Goal: Check status: Check status

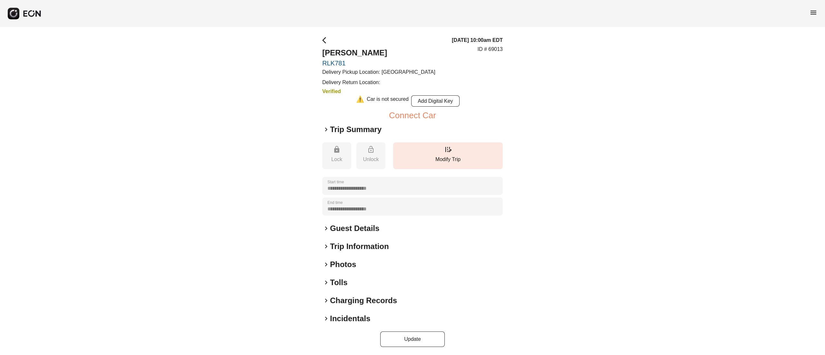
click at [340, 233] on h2 "Guest Details" at bounding box center [354, 228] width 49 height 10
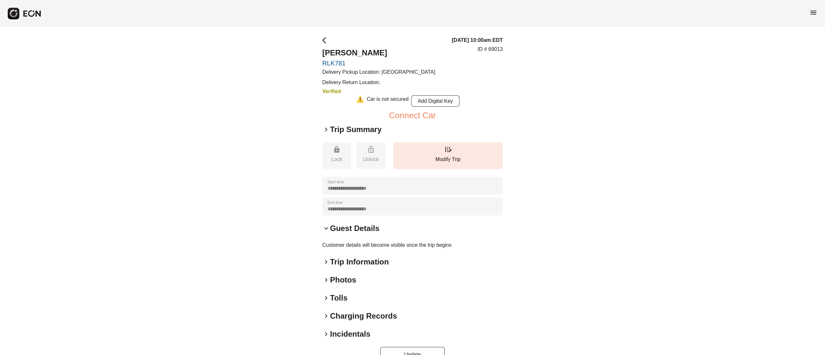
click at [341, 231] on h2 "Guest Details" at bounding box center [354, 228] width 49 height 10
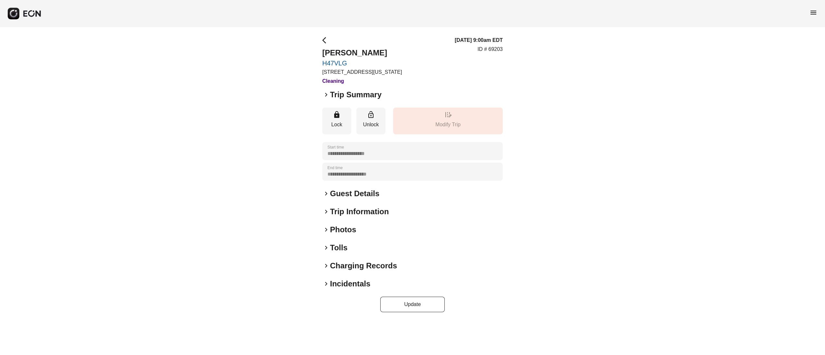
click at [349, 228] on h2 "Photos" at bounding box center [343, 230] width 26 height 10
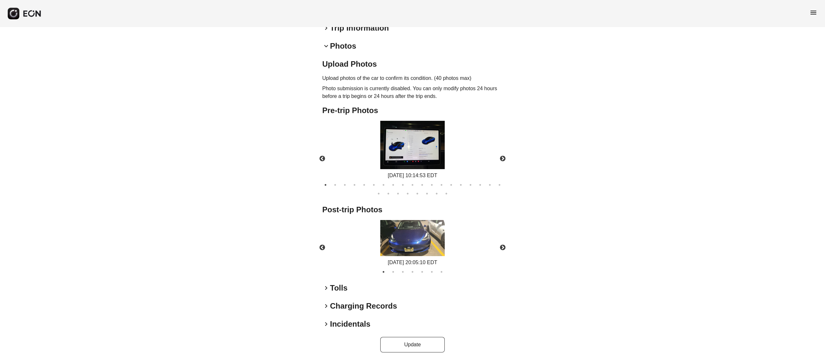
scroll to position [190, 0]
